Goal: Transaction & Acquisition: Purchase product/service

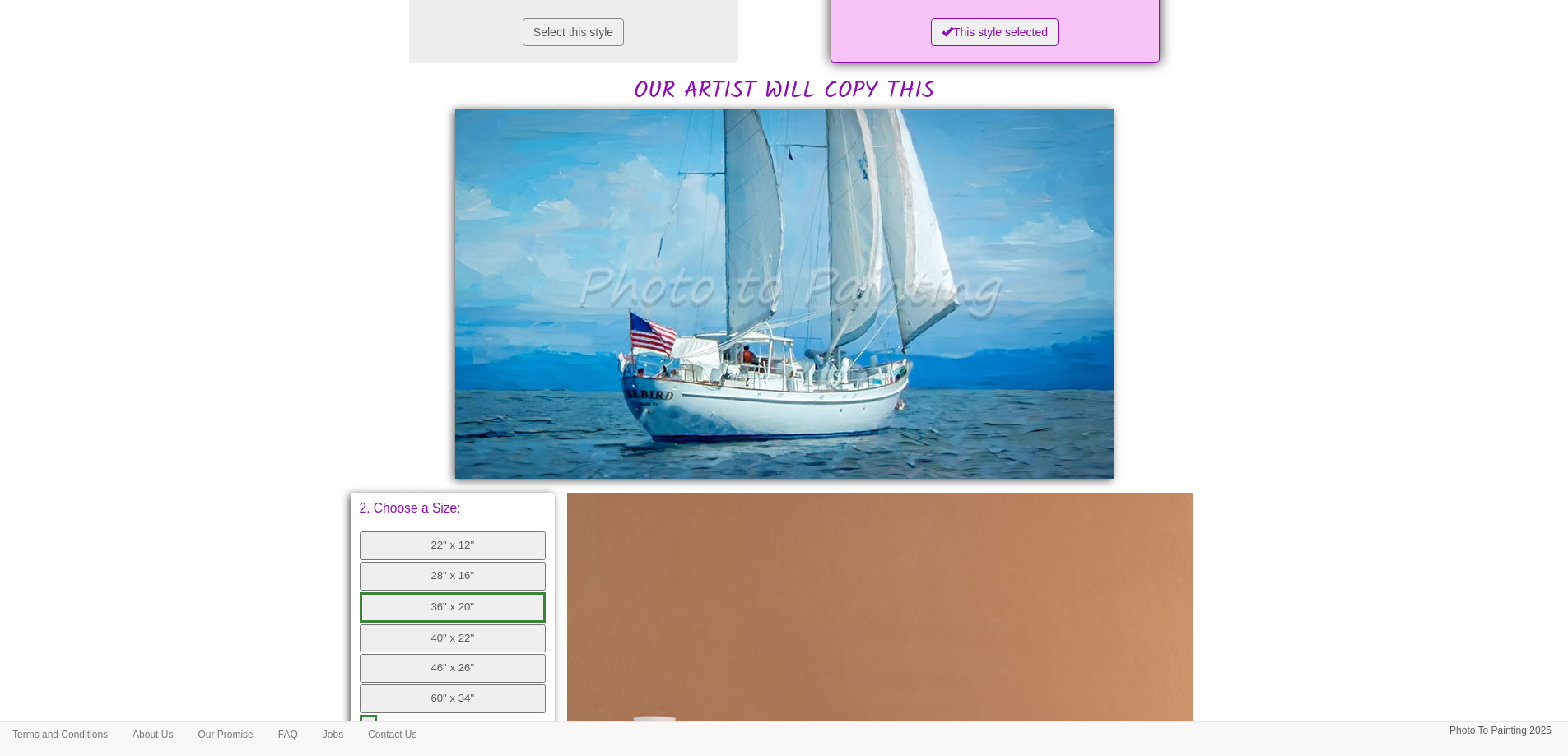
scroll to position [494, 0]
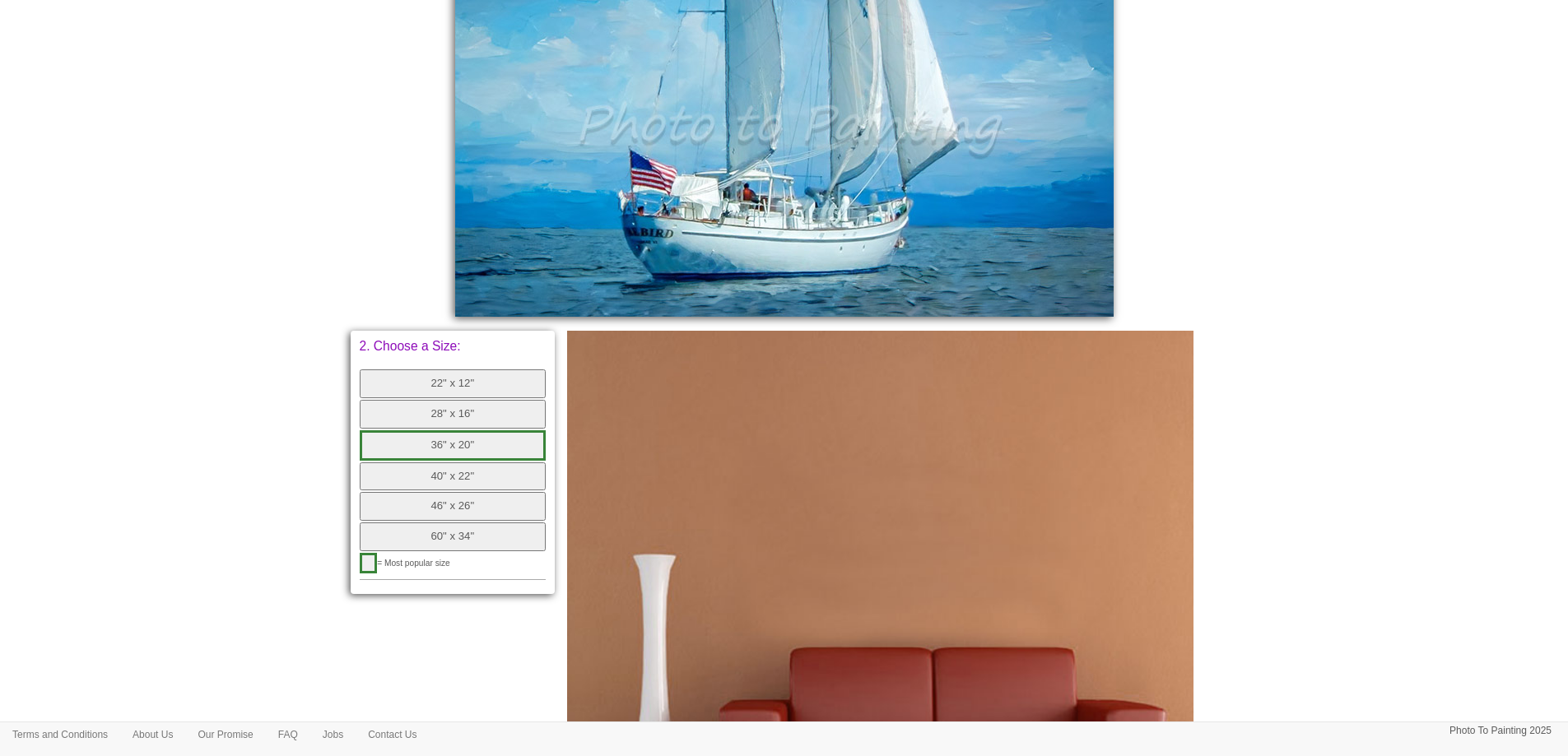
click at [516, 531] on button "60" x 34"" at bounding box center [453, 537] width 187 height 29
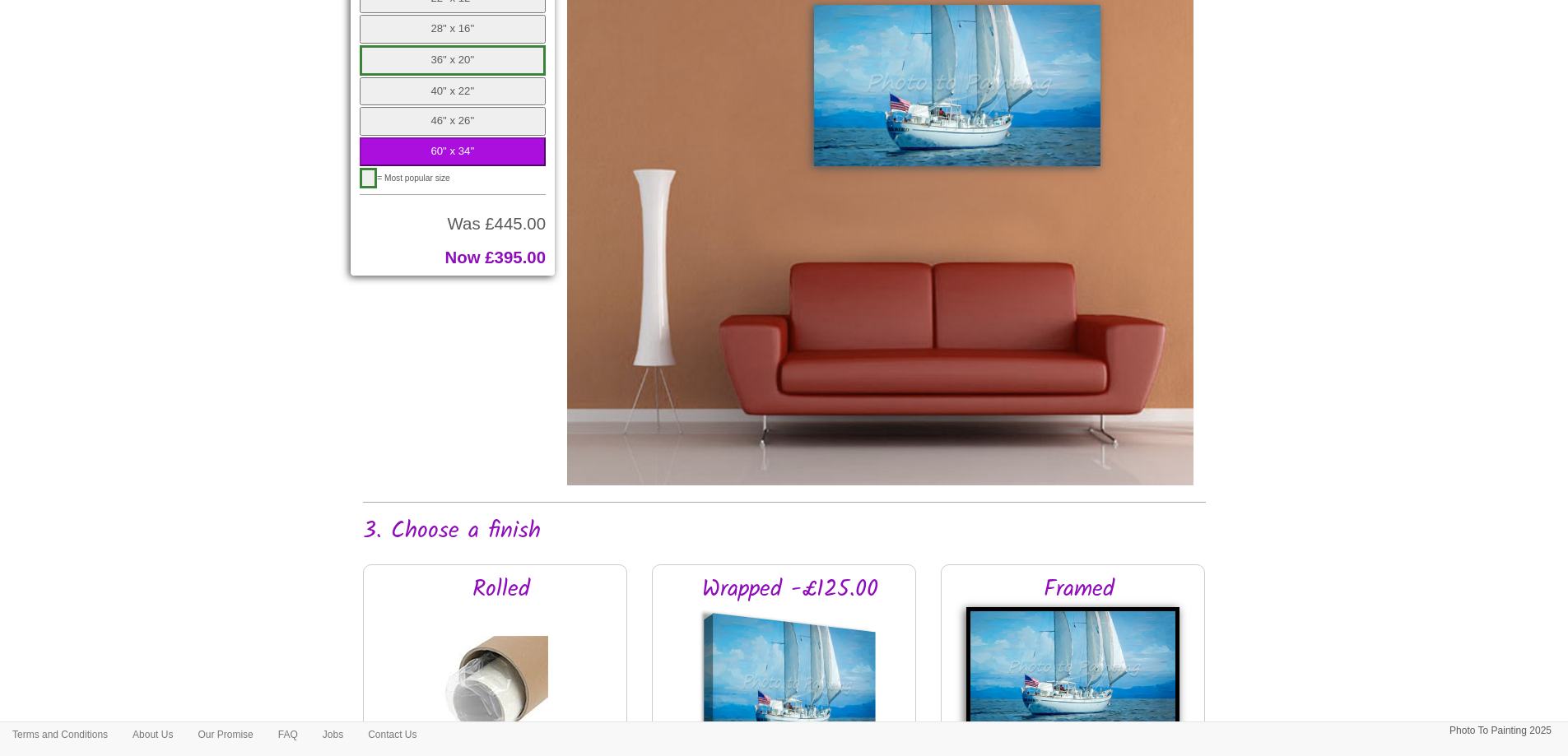
scroll to position [1152, 0]
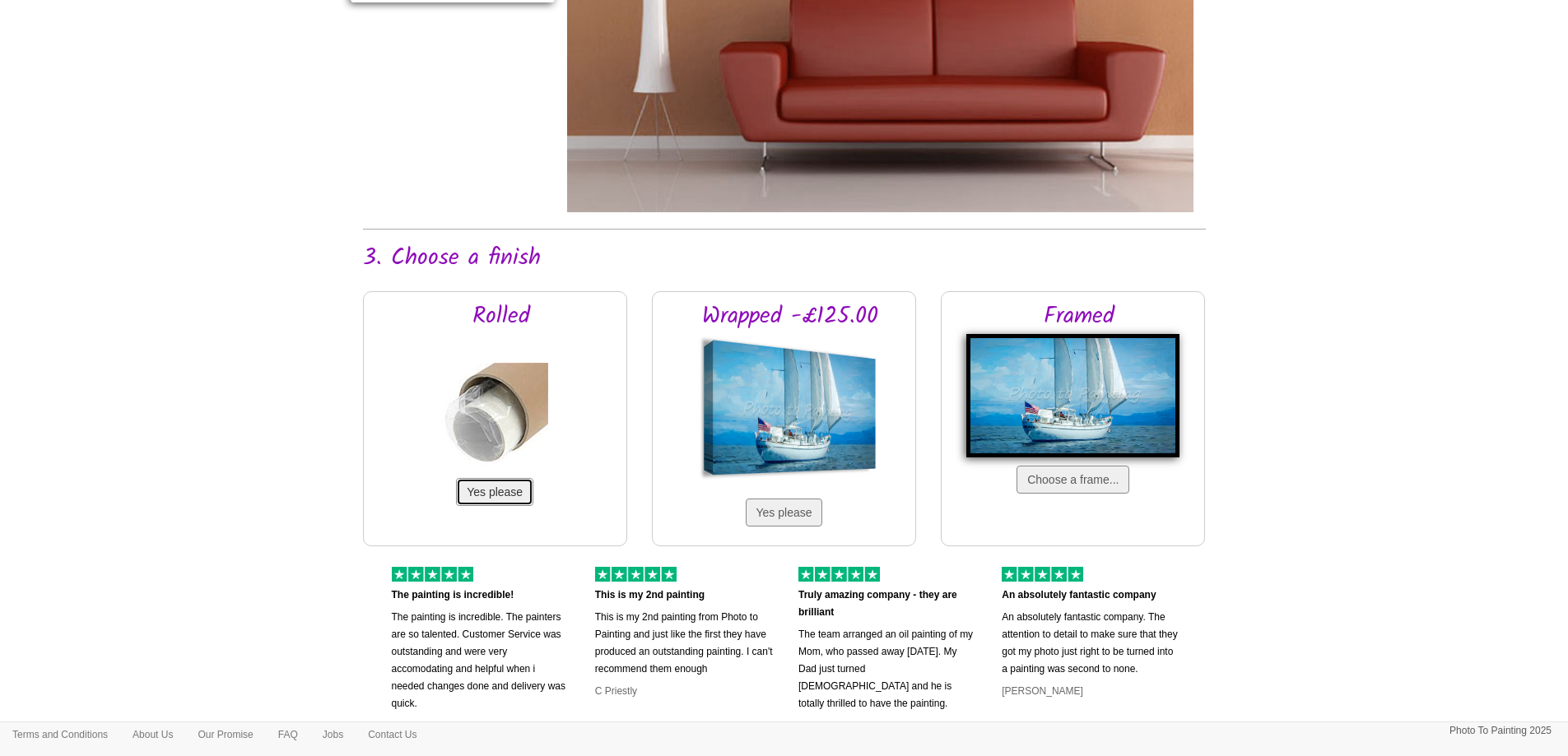
click at [499, 495] on button "Yes please" at bounding box center [495, 491] width 77 height 28
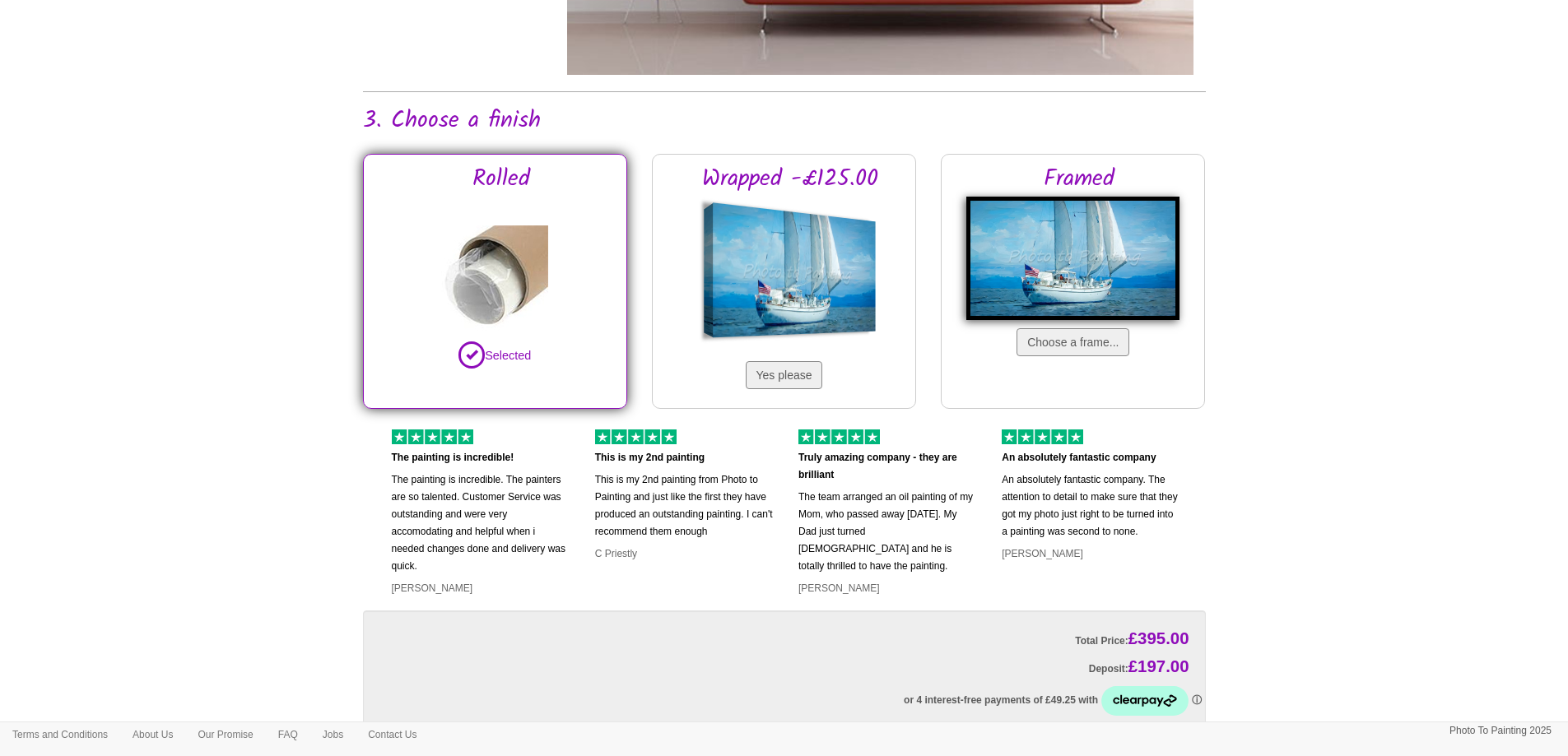
scroll to position [1473, 0]
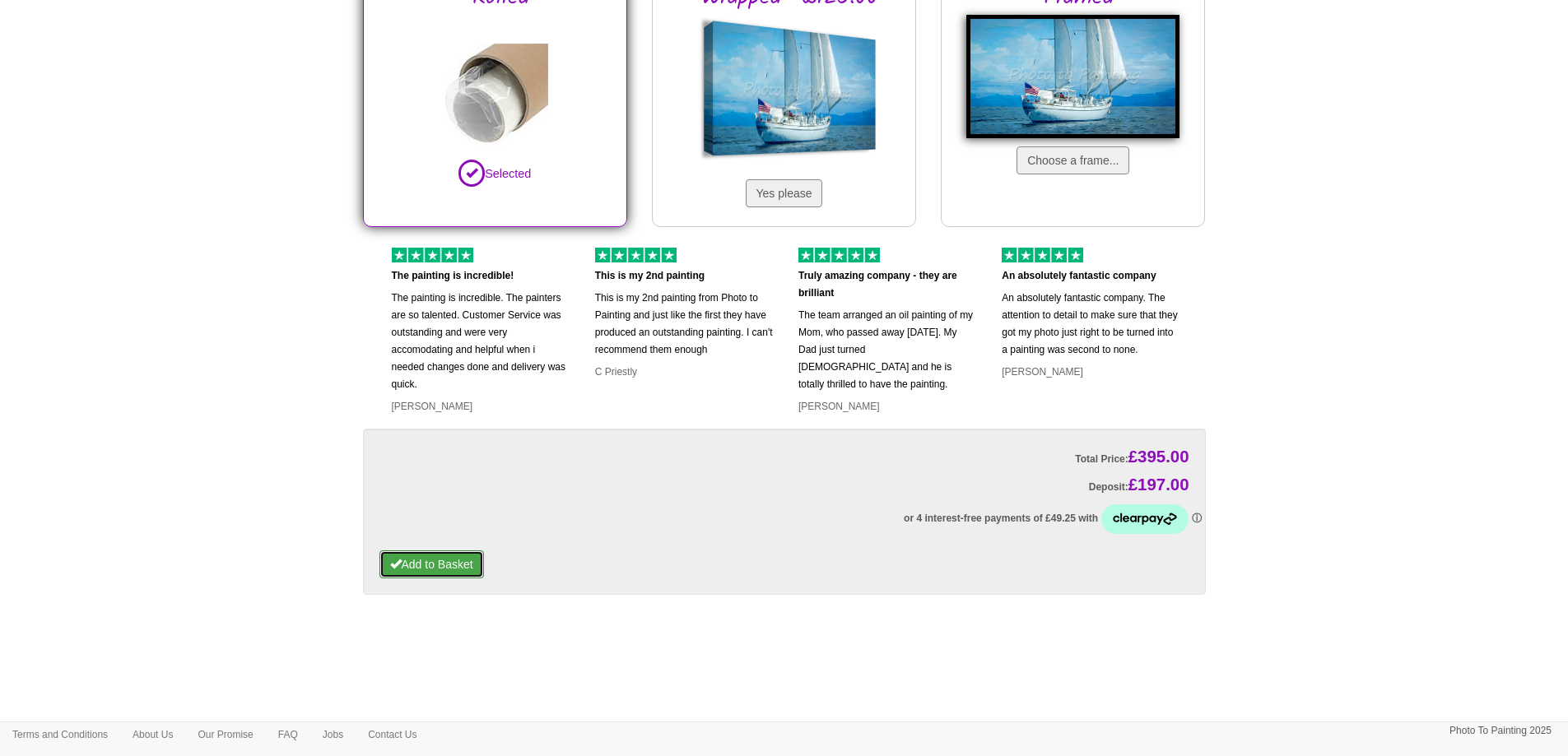
click at [477, 556] on button "Add to Basket" at bounding box center [431, 564] width 105 height 28
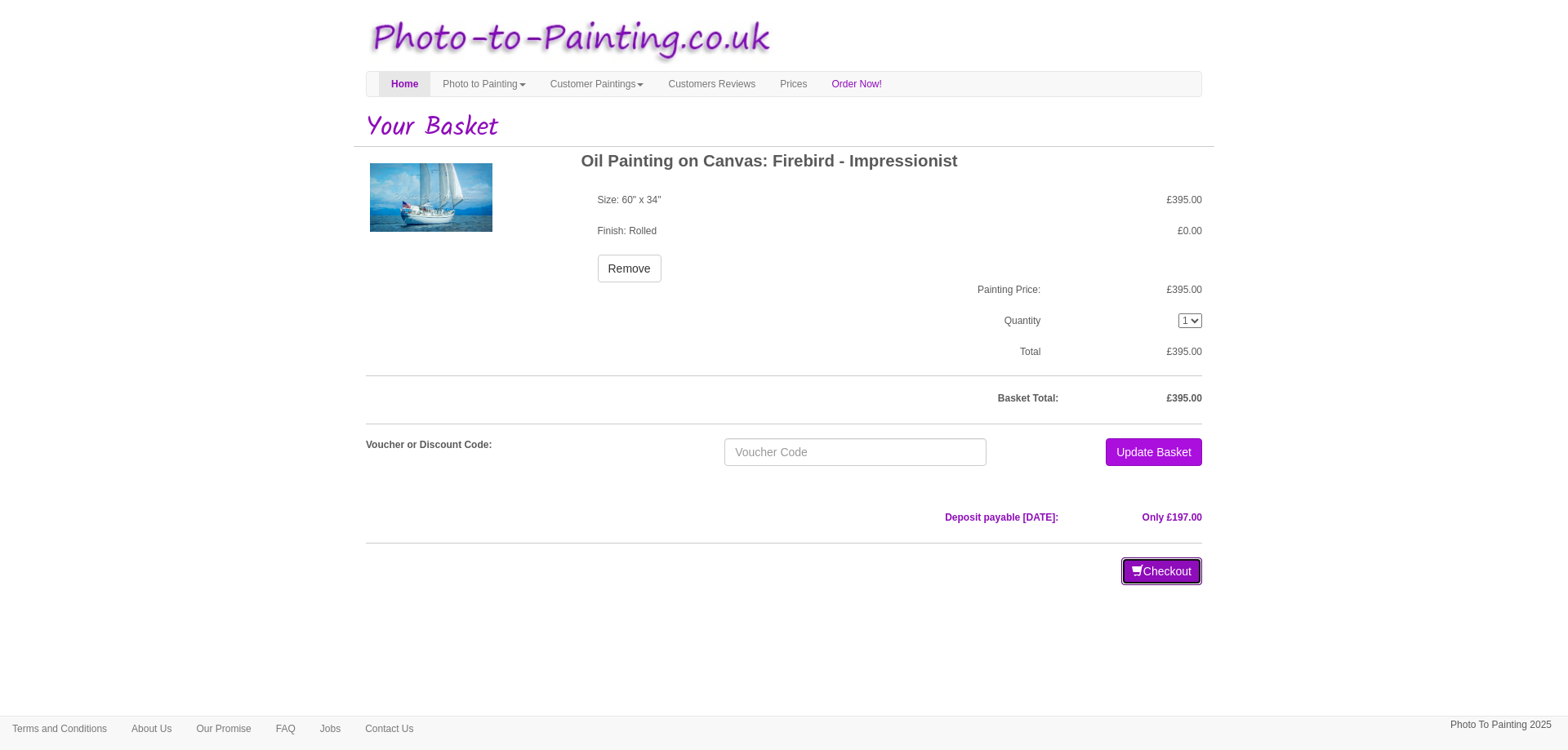
click at [1166, 572] on button "Checkout" at bounding box center [1161, 571] width 81 height 28
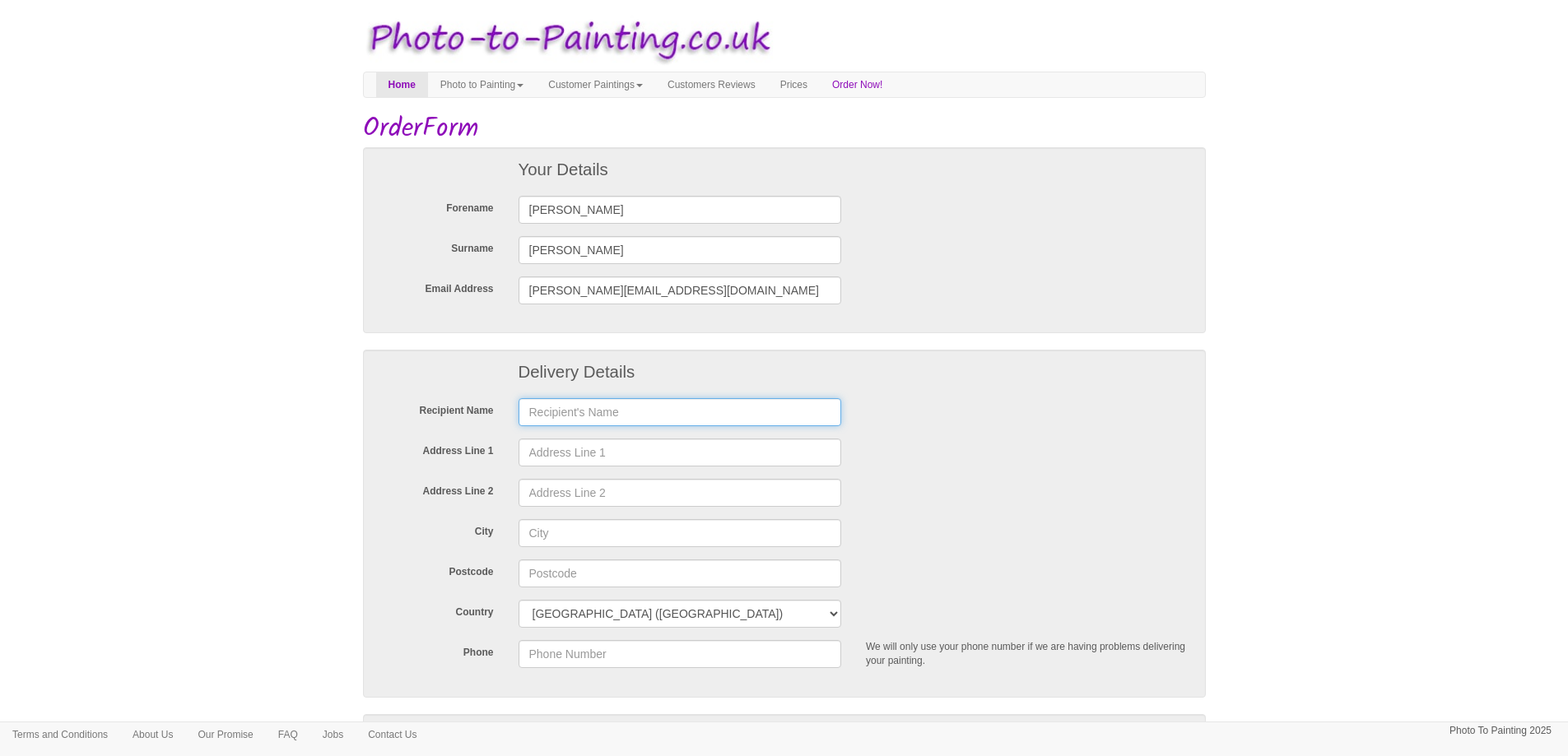
click at [609, 412] on input "text" at bounding box center [681, 412] width 324 height 28
type input "TBC"
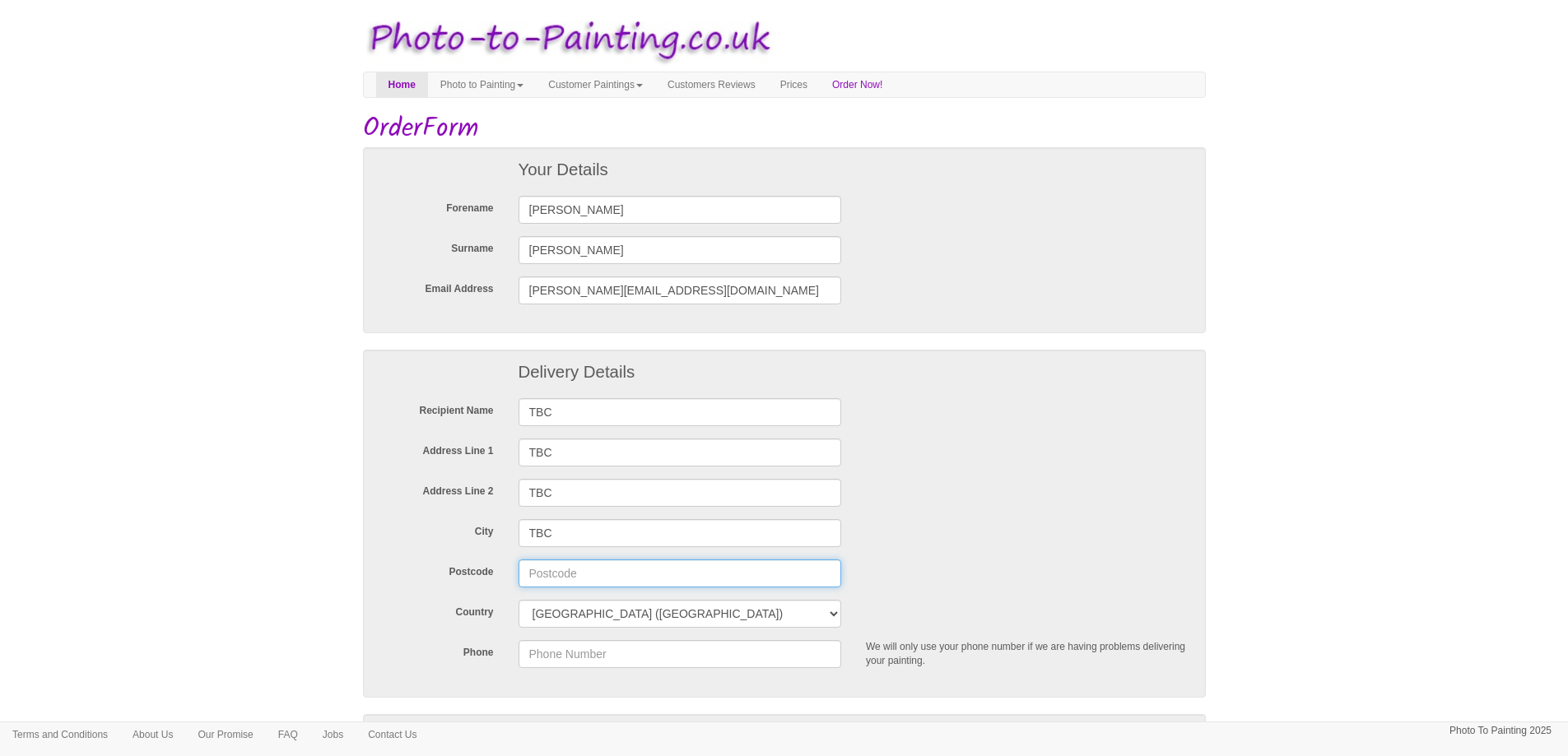
type input "TBC"
click at [1015, 497] on div "Address Line 2 TBC" at bounding box center [784, 492] width 835 height 28
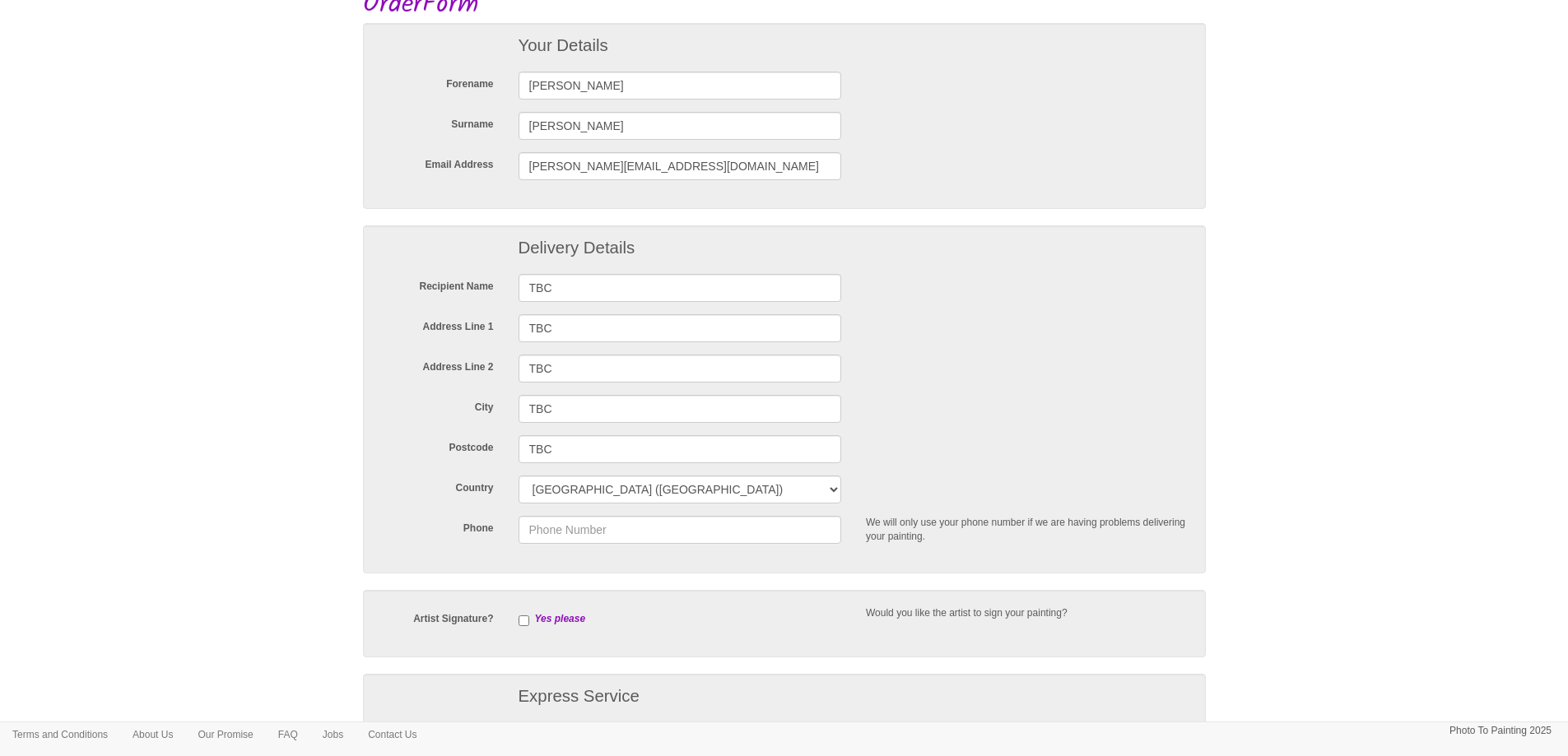
scroll to position [165, 0]
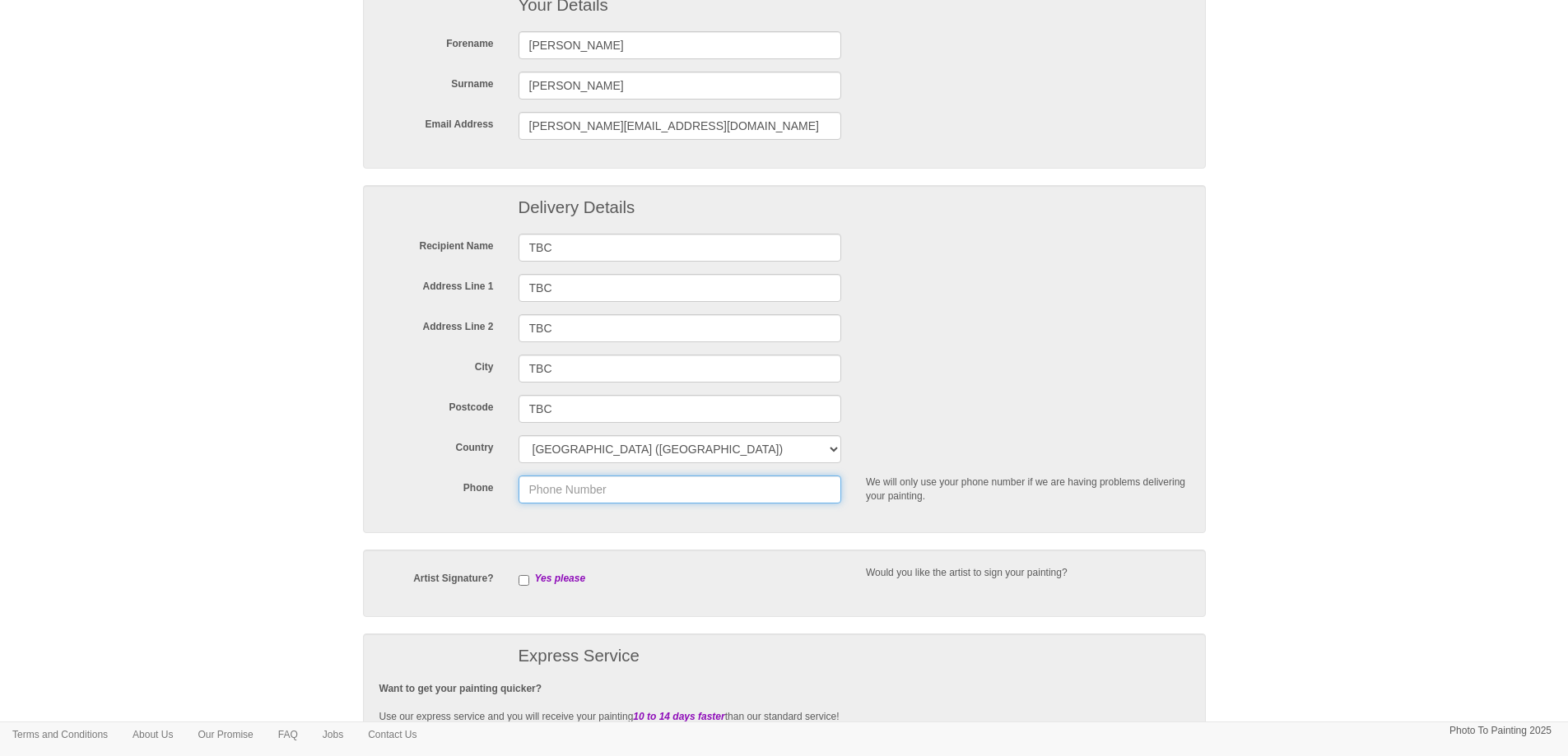
click at [610, 489] on input "Phone" at bounding box center [681, 489] width 324 height 28
type input "TBC"
click at [1018, 391] on div "Delivery Details Recipient Name TBC Address Line 1 TBC Address Line 2 TBC City …" at bounding box center [785, 359] width 843 height 347
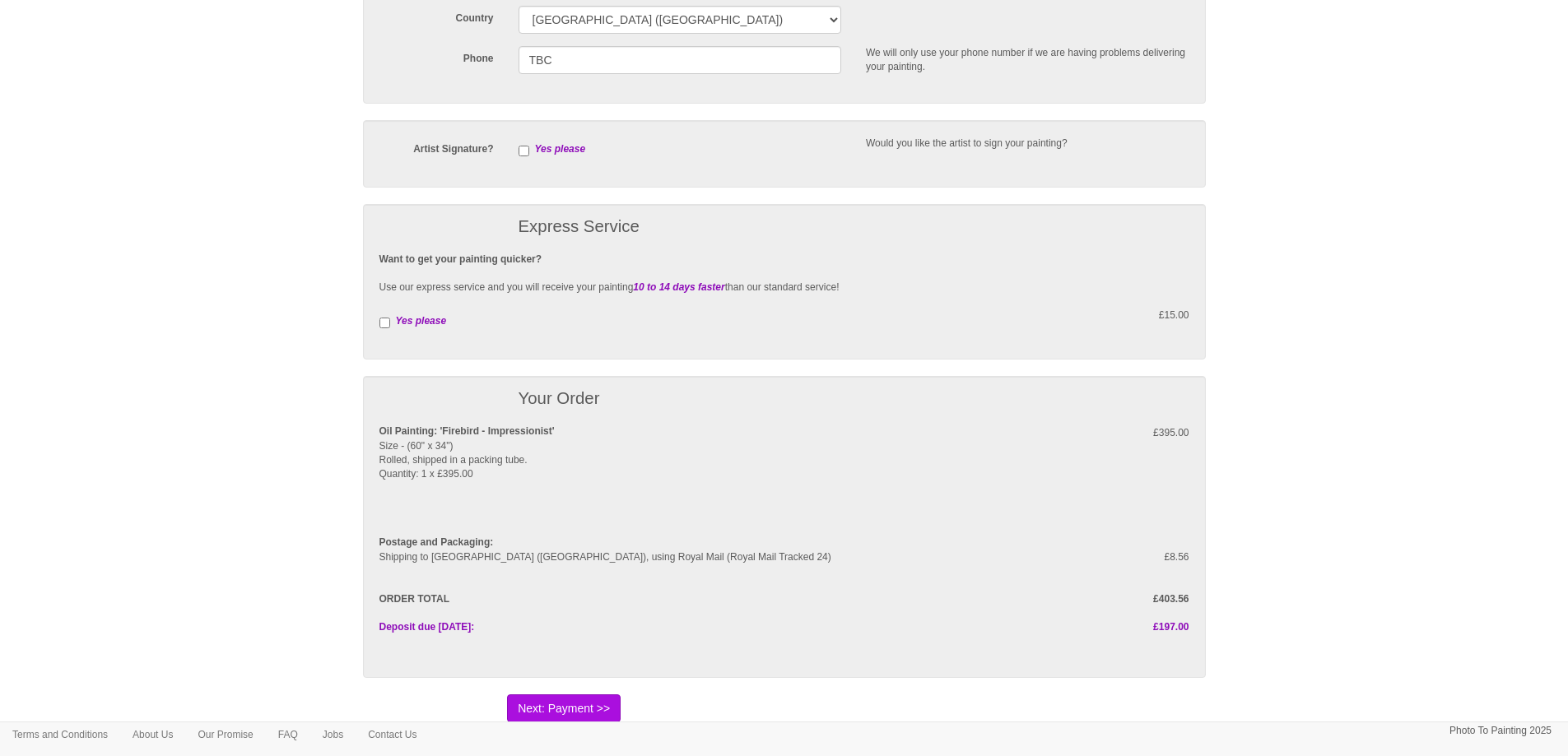
scroll to position [658, 0]
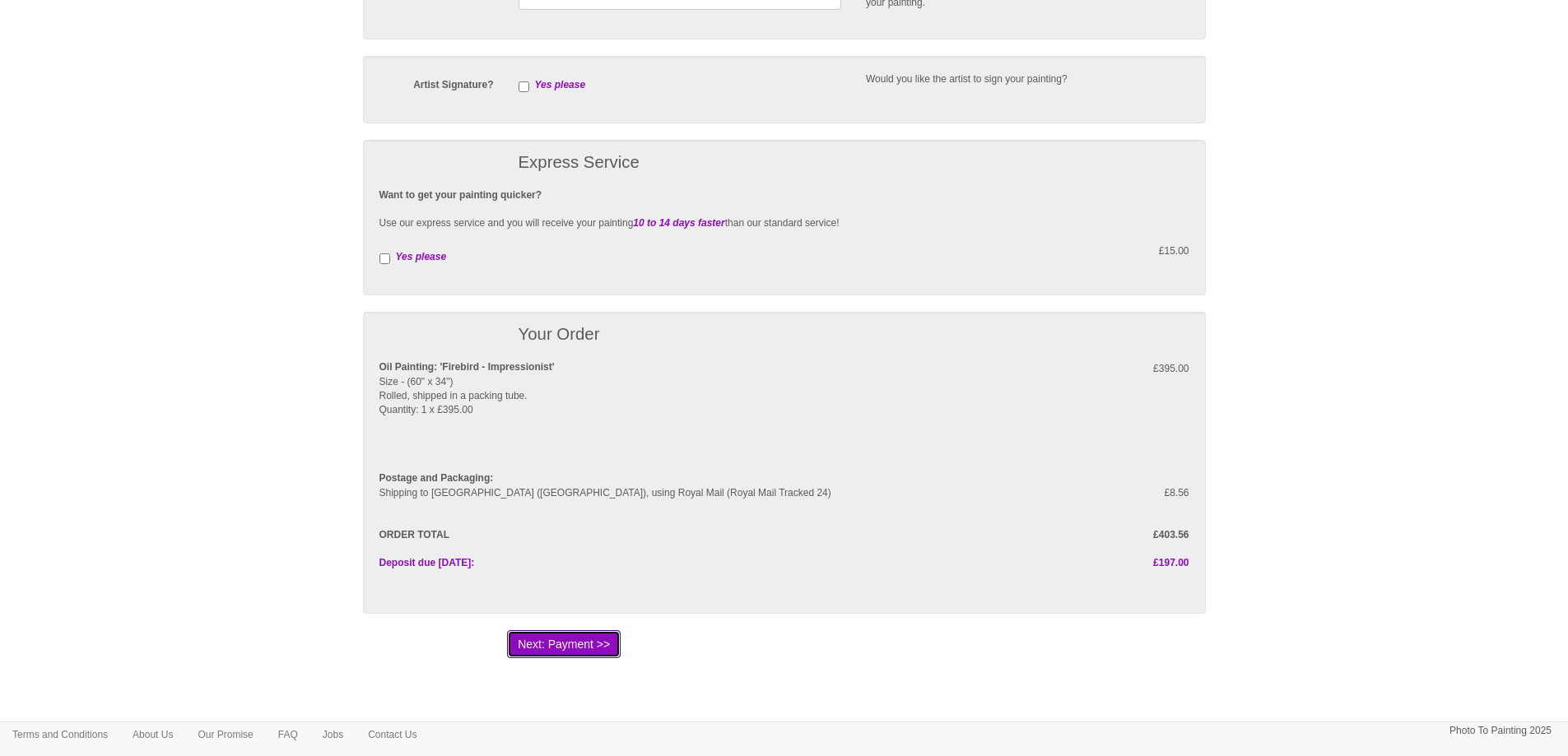
click at [587, 650] on button "Next: Payment >>" at bounding box center [564, 644] width 114 height 28
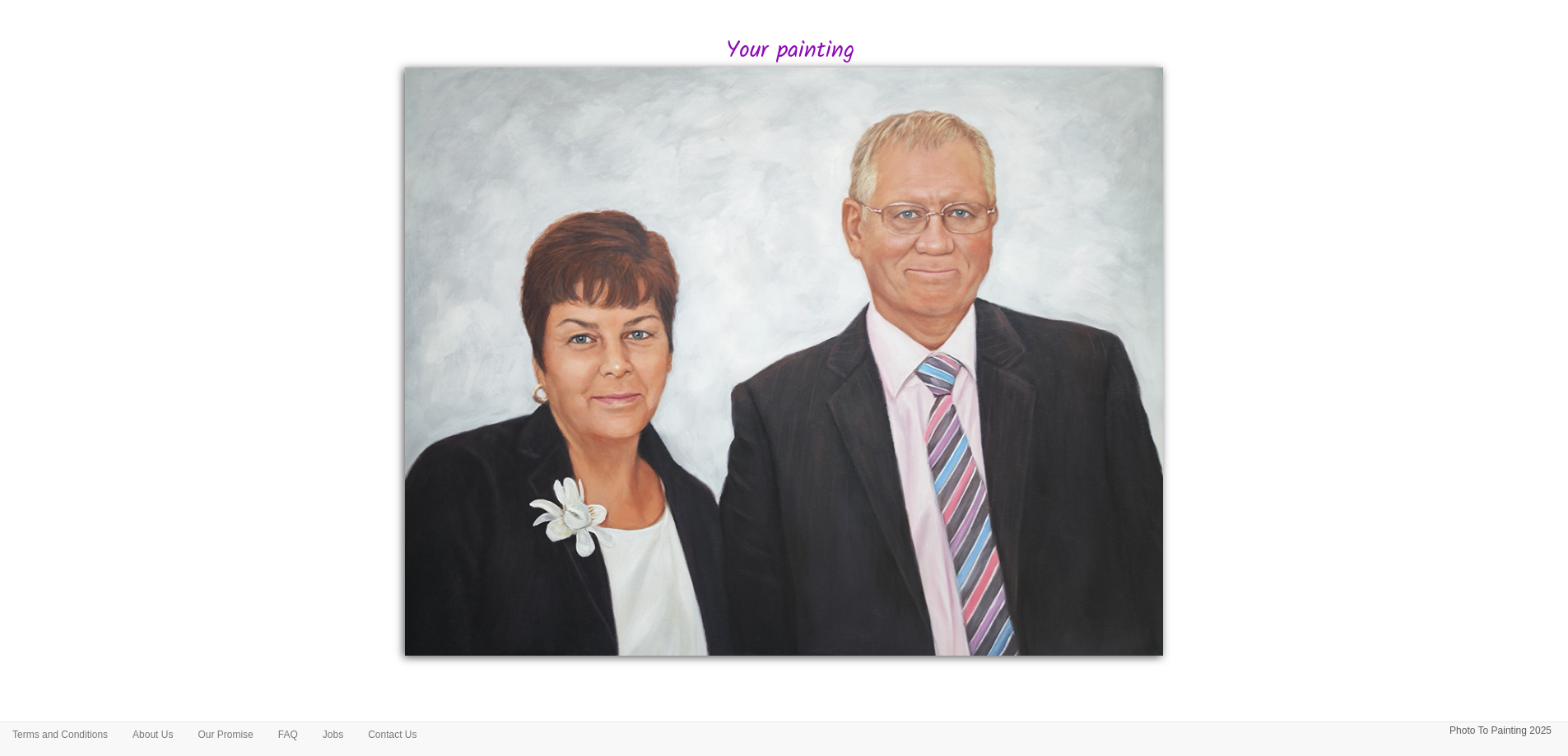
scroll to position [301, 0]
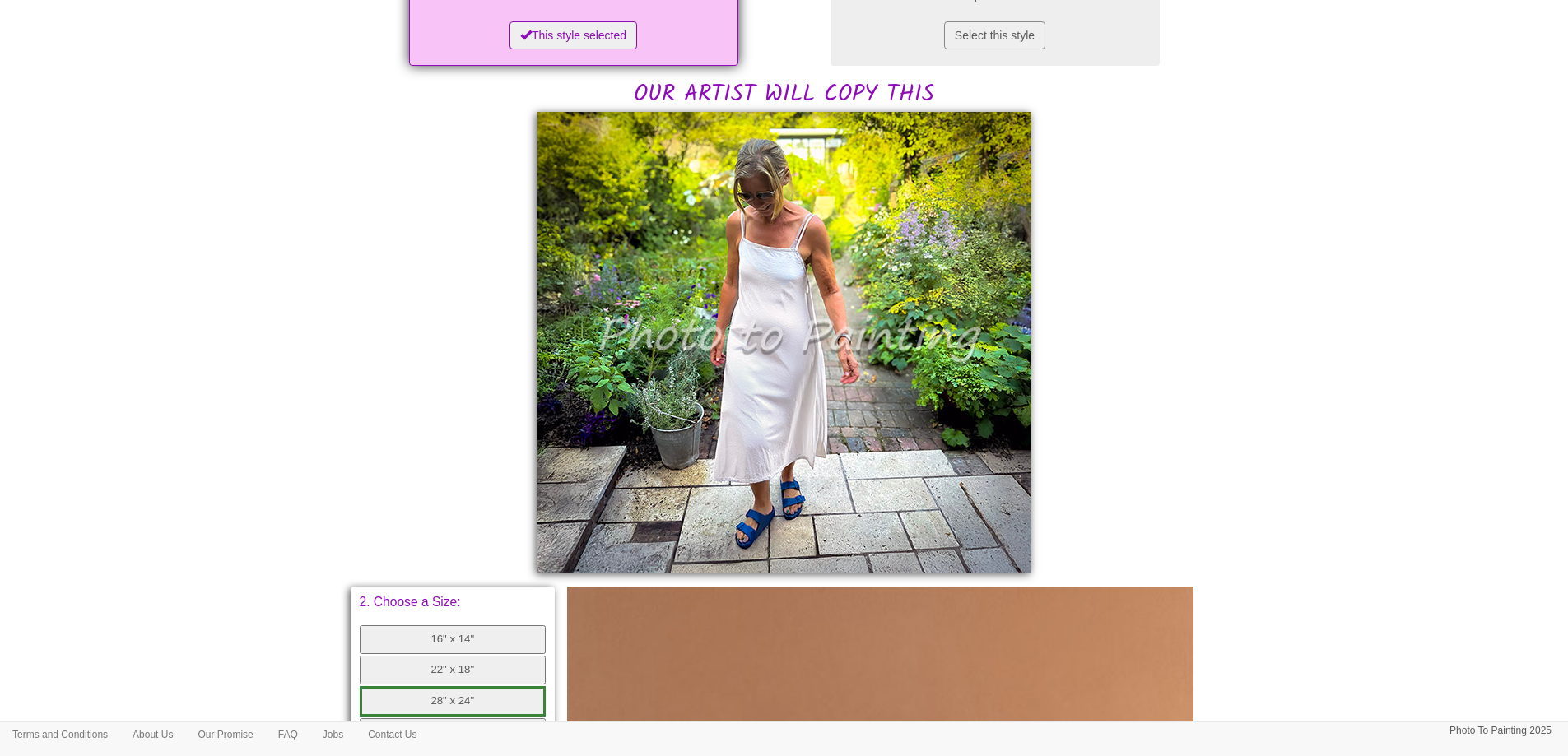
scroll to position [329, 0]
